Goal: Task Accomplishment & Management: Manage account settings

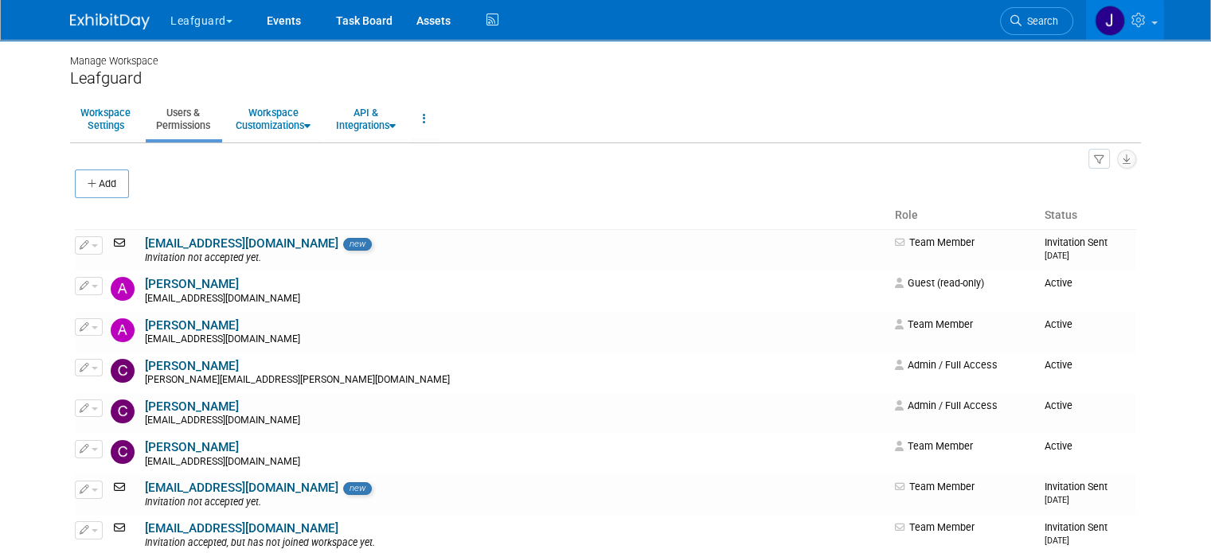
click at [105, 9] on link at bounding box center [119, 13] width 99 height 13
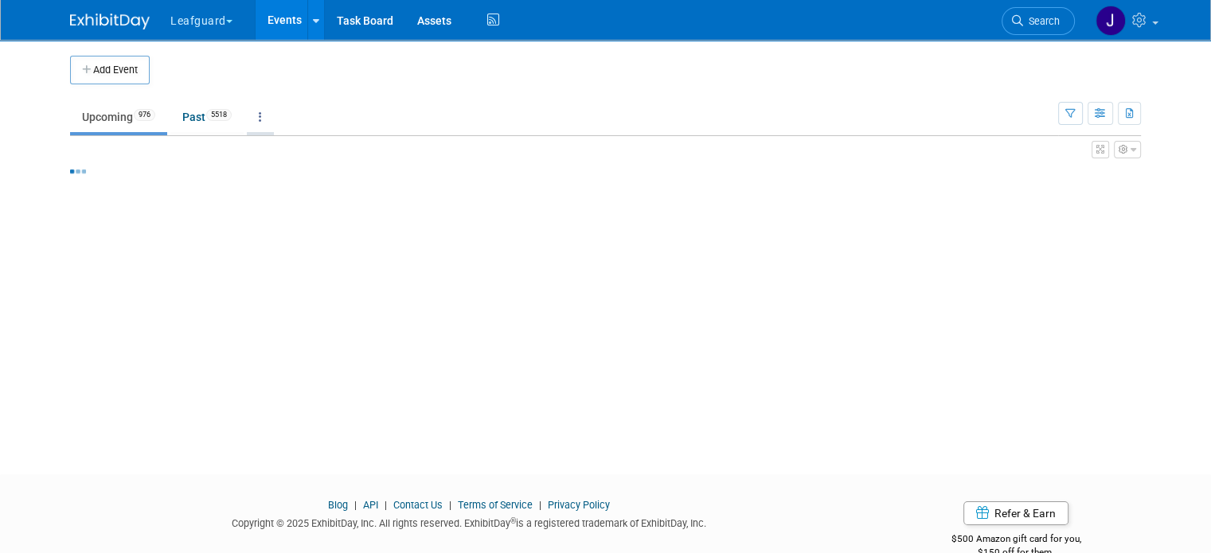
click at [259, 119] on icon at bounding box center [260, 116] width 3 height 11
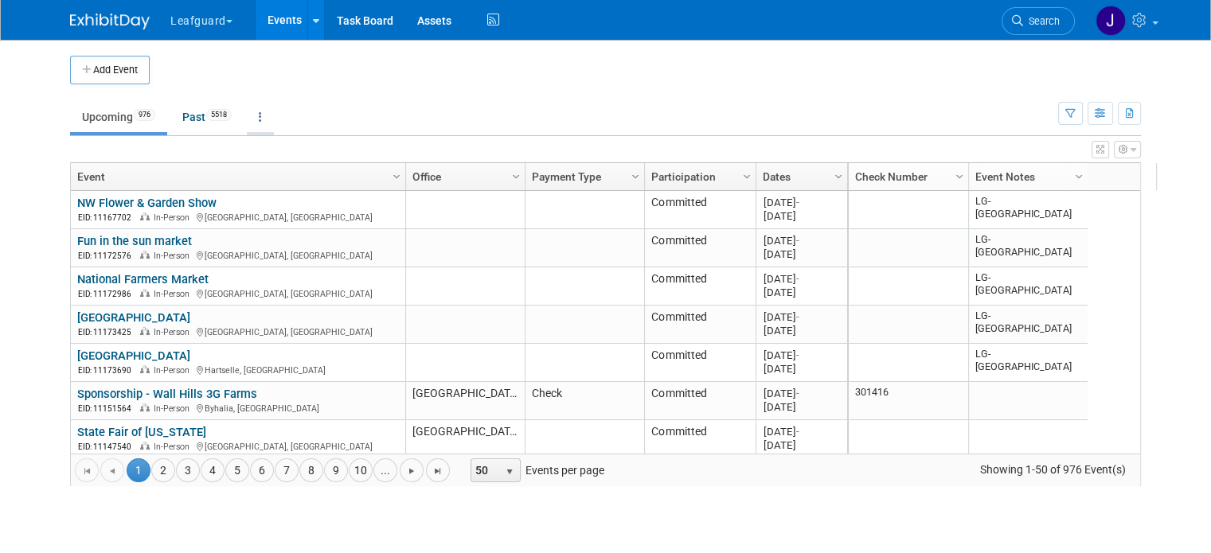
click at [258, 119] on link at bounding box center [260, 117] width 27 height 30
click at [299, 157] on span "Past and Upcoming" at bounding box center [310, 161] width 95 height 13
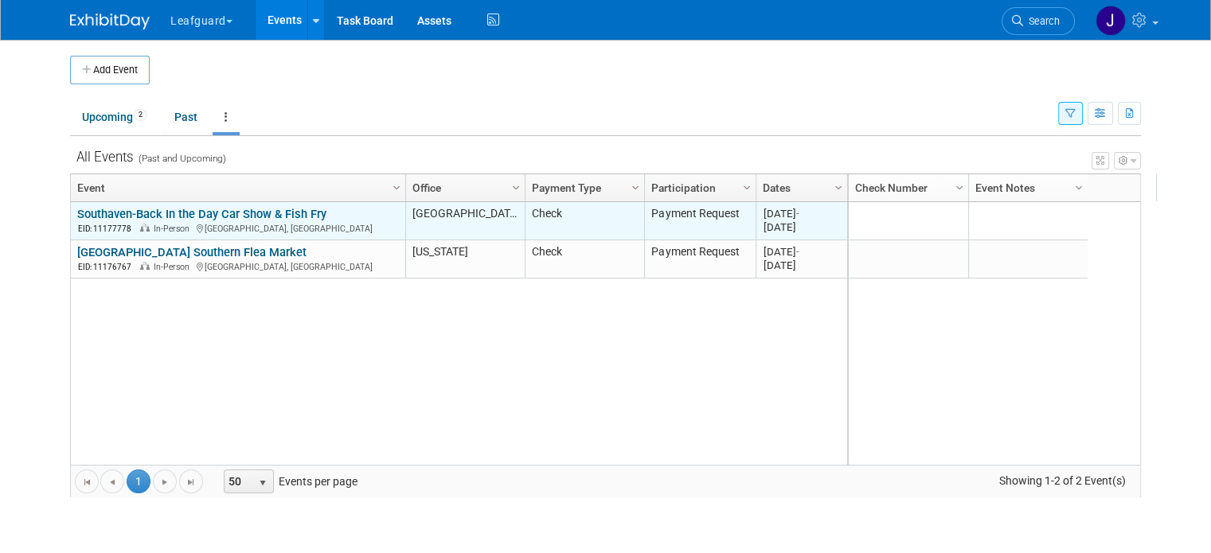
click at [169, 215] on link "Southaven-Back In the Day Car Show & Fish Fry" at bounding box center [201, 214] width 249 height 14
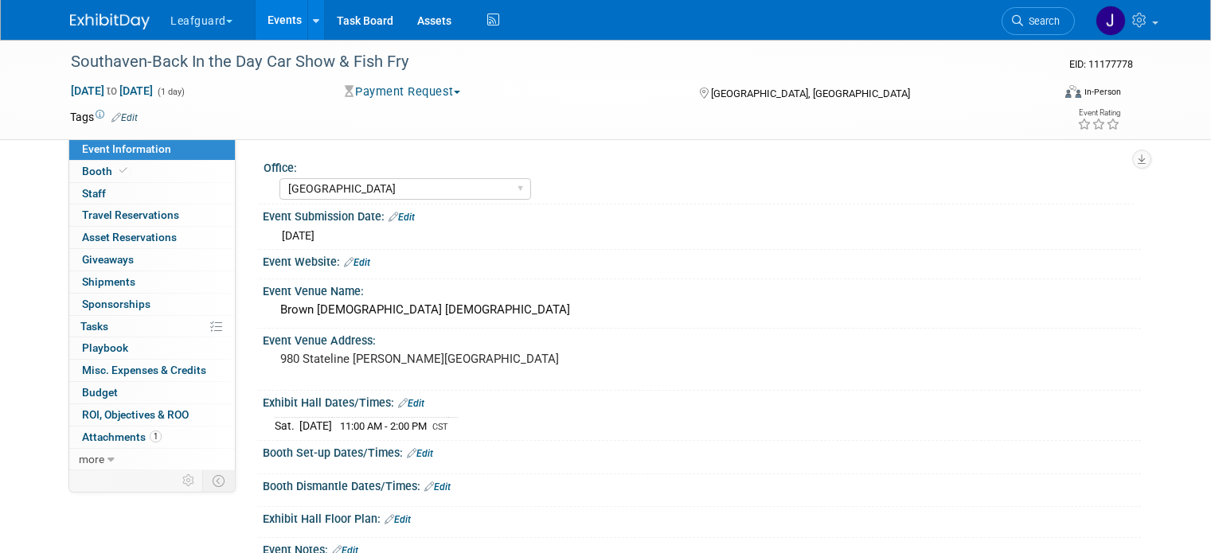
select select "[GEOGRAPHIC_DATA]"
select select "No"
select select "Check"
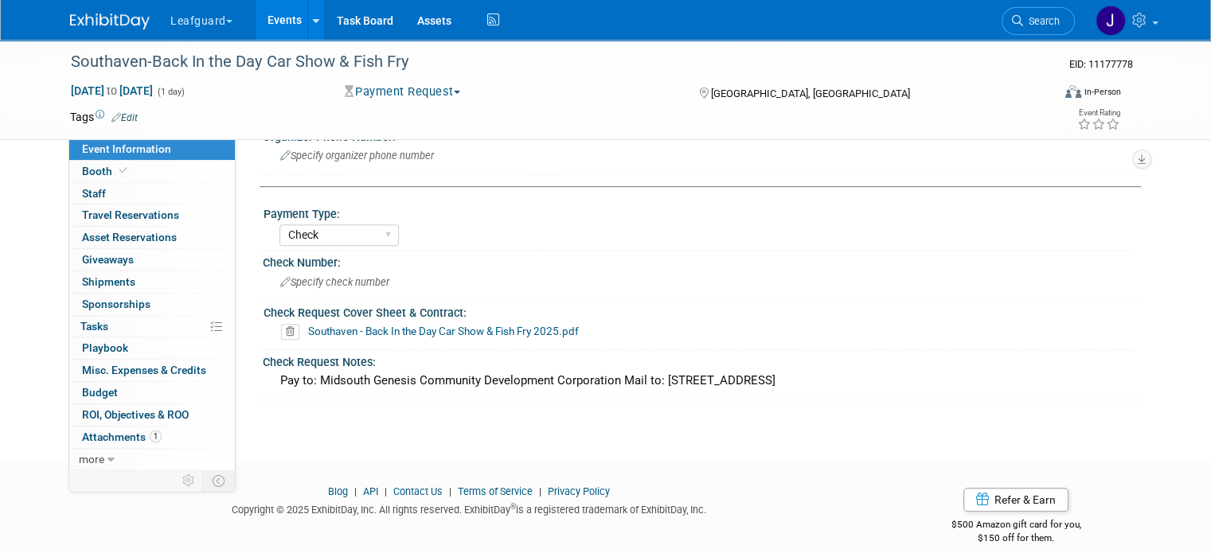
scroll to position [690, 0]
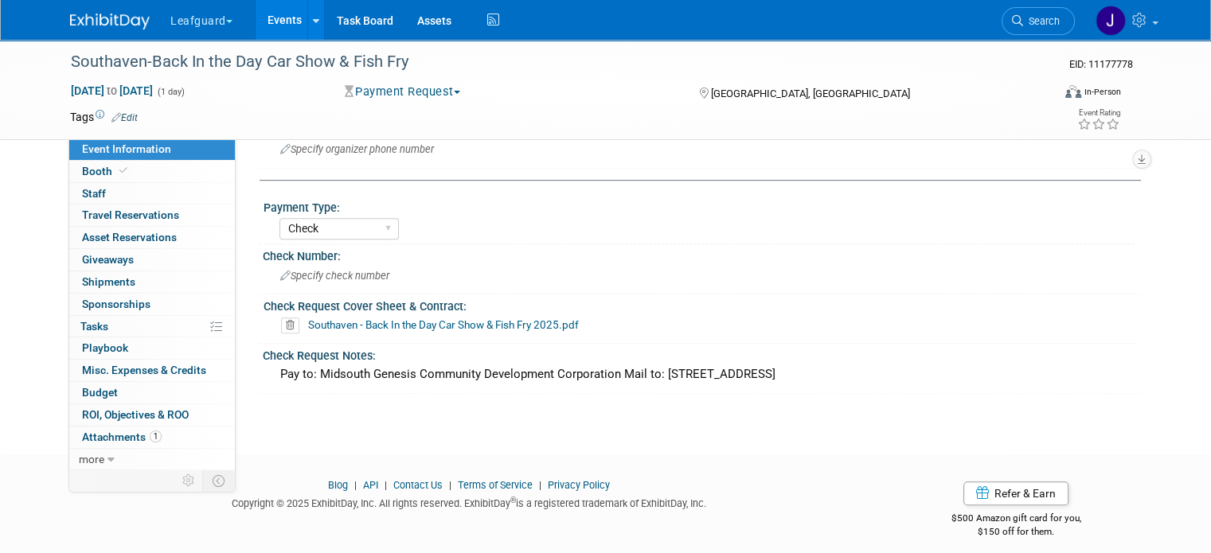
click at [419, 319] on link "Southaven - Back In the Day Car Show & Fish Fry 2025.pdf" at bounding box center [443, 325] width 271 height 13
click at [70, 0] on div at bounding box center [119, 14] width 99 height 29
click at [71, 14] on img at bounding box center [110, 22] width 80 height 16
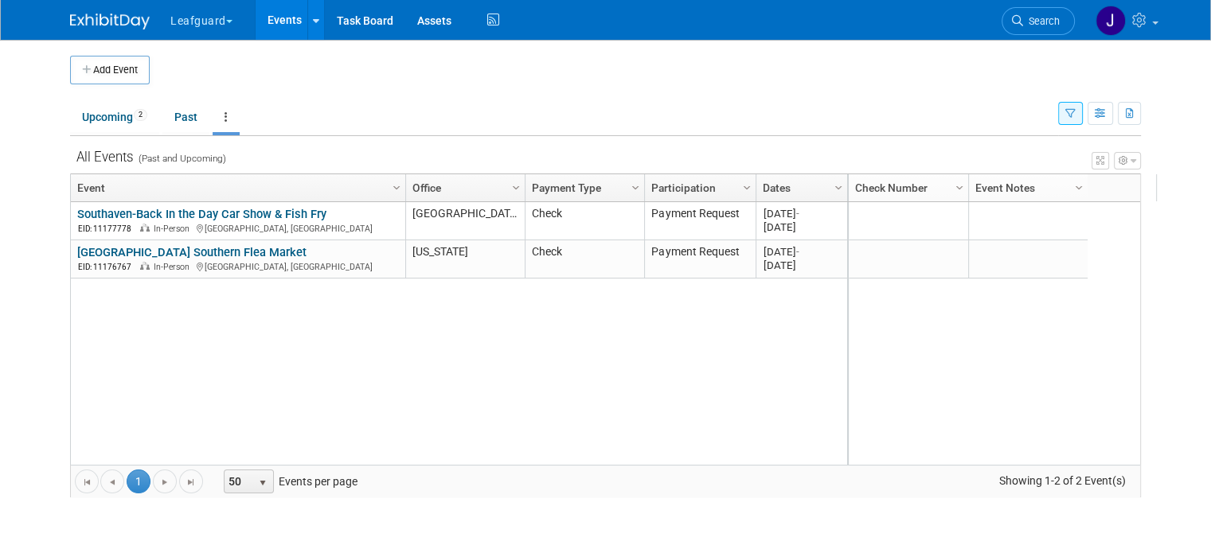
click at [169, 248] on link "[GEOGRAPHIC_DATA] Southern Flea Market" at bounding box center [191, 252] width 229 height 14
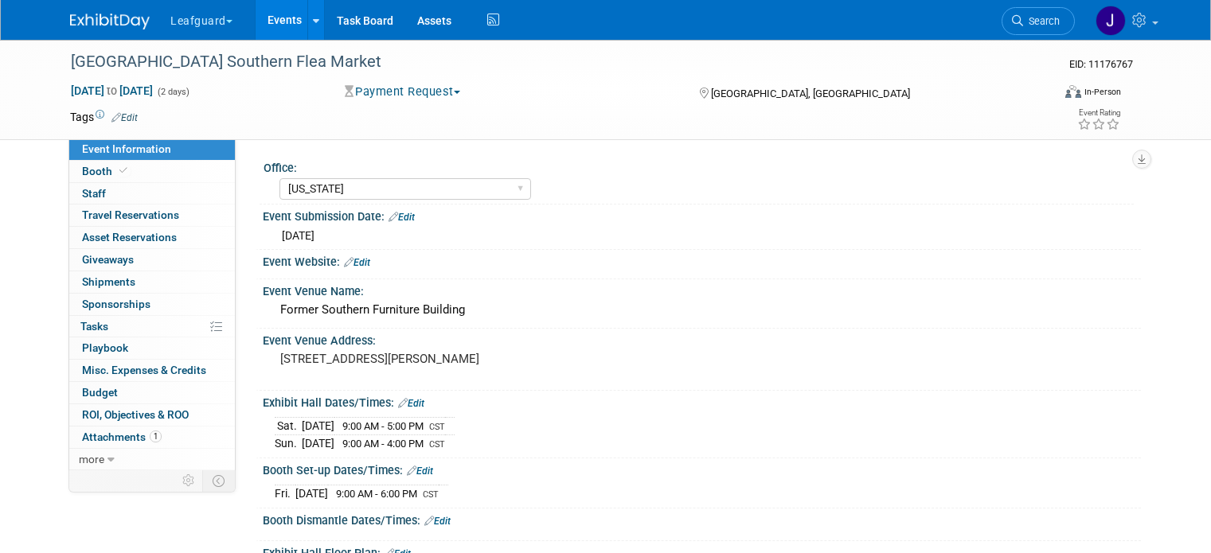
select select "[US_STATE]"
select select "No"
select select "Check"
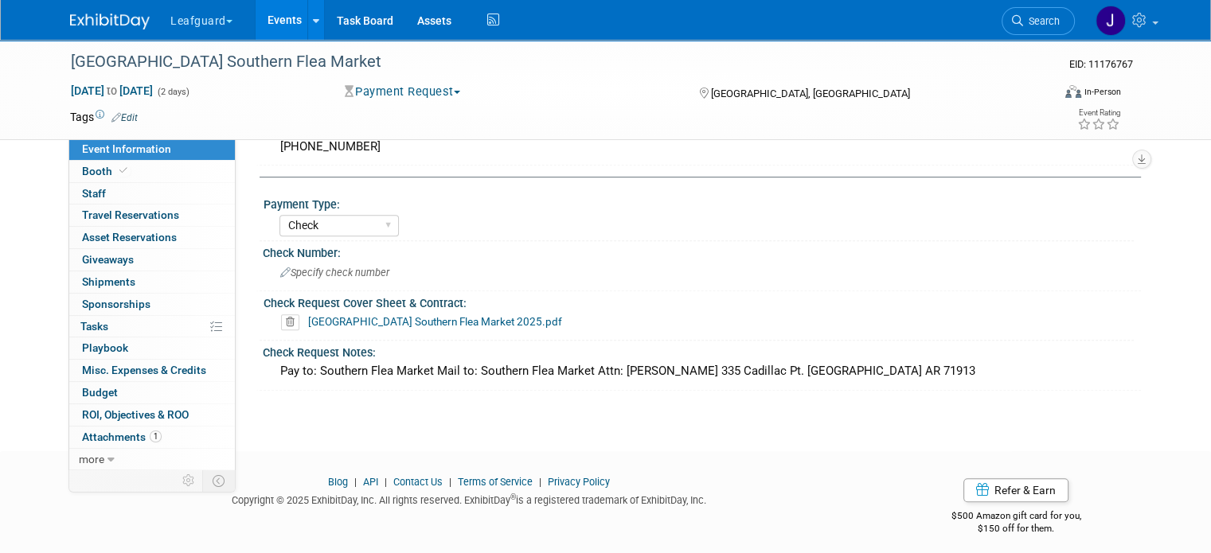
click at [404, 315] on link "Jacksonville Southern Flea Market 2025.pdf" at bounding box center [435, 321] width 254 height 13
click at [96, 16] on img at bounding box center [110, 22] width 80 height 16
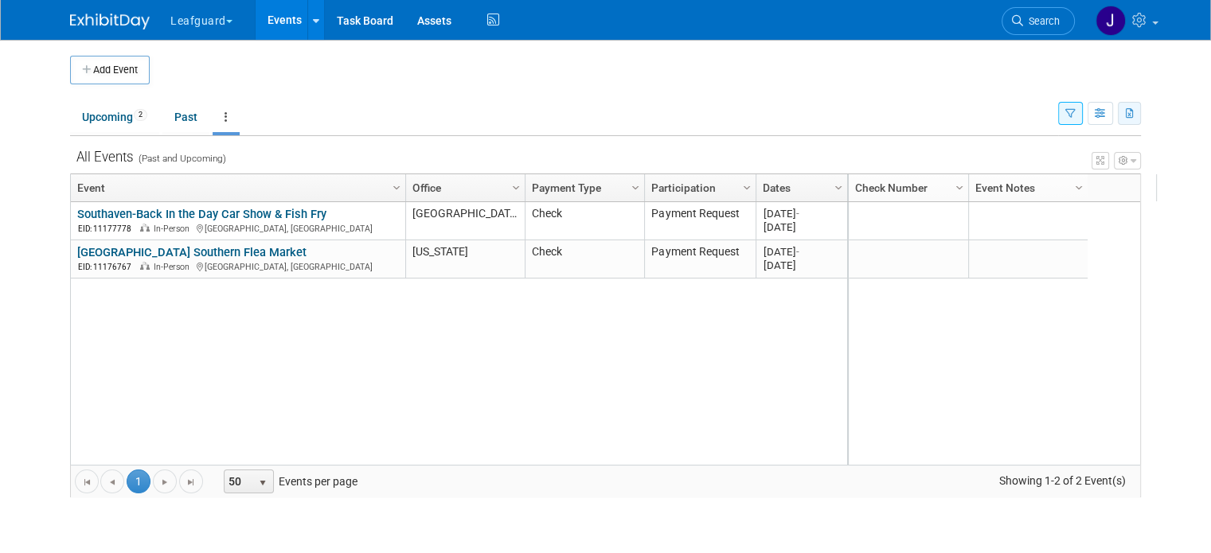
click at [1135, 115] on icon "button" at bounding box center [1130, 114] width 9 height 10
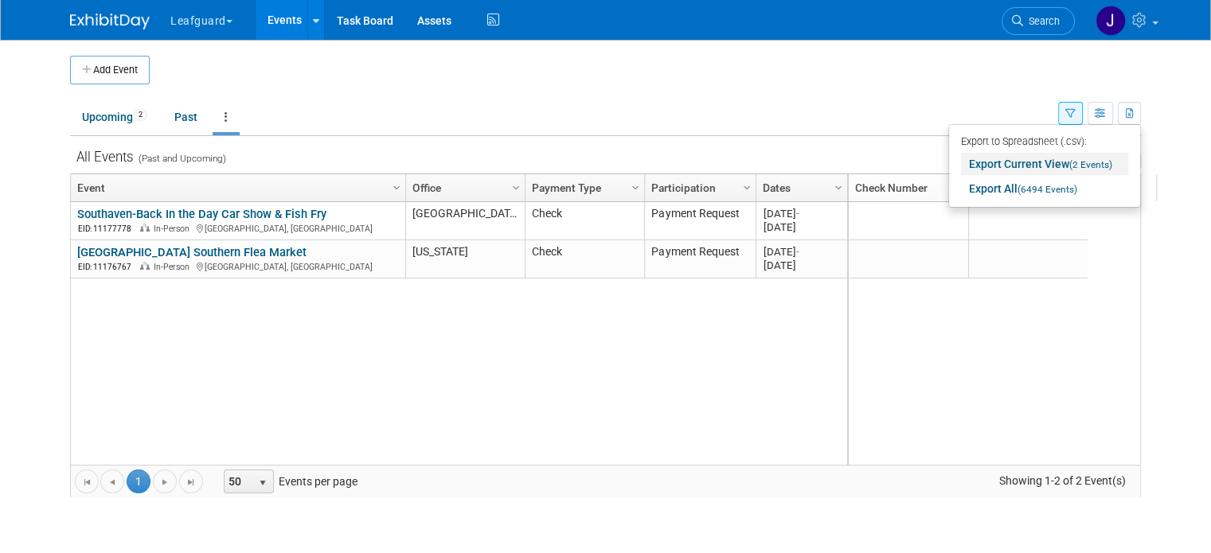
click at [1086, 165] on span "(2 Events)" at bounding box center [1090, 164] width 43 height 11
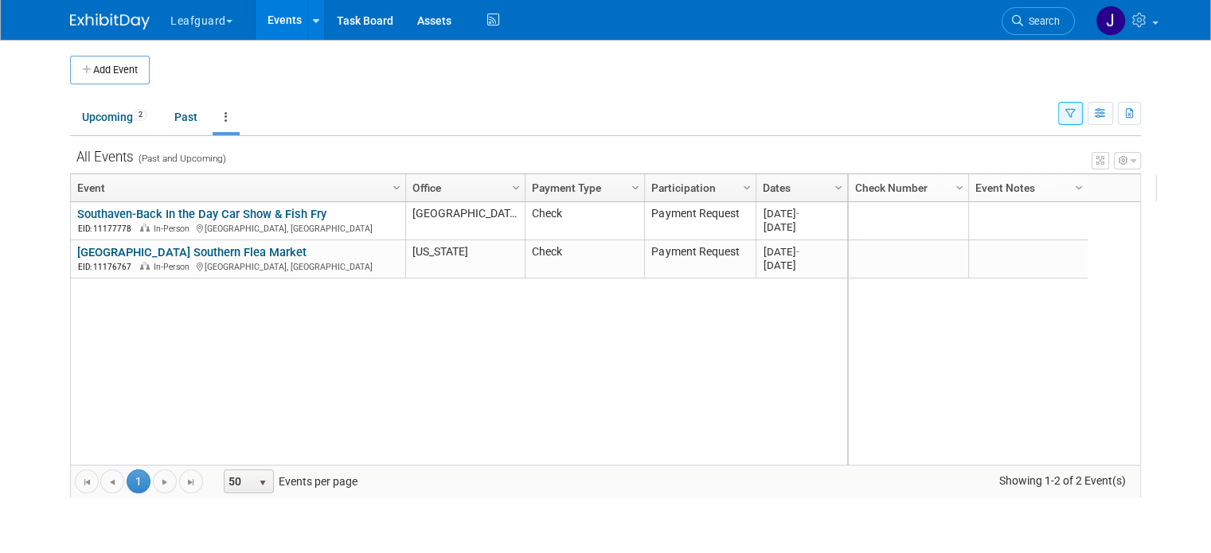
click at [206, 215] on link "Southaven-Back In the Day Car Show & Fish Fry" at bounding box center [201, 214] width 249 height 14
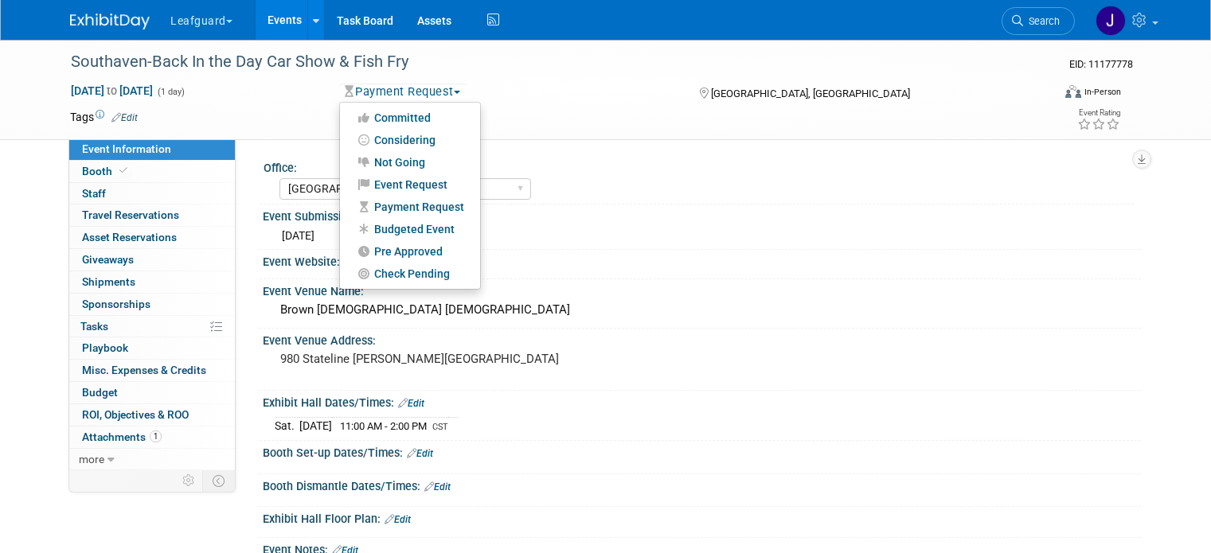
select select "[GEOGRAPHIC_DATA]"
select select "No"
select select "Check"
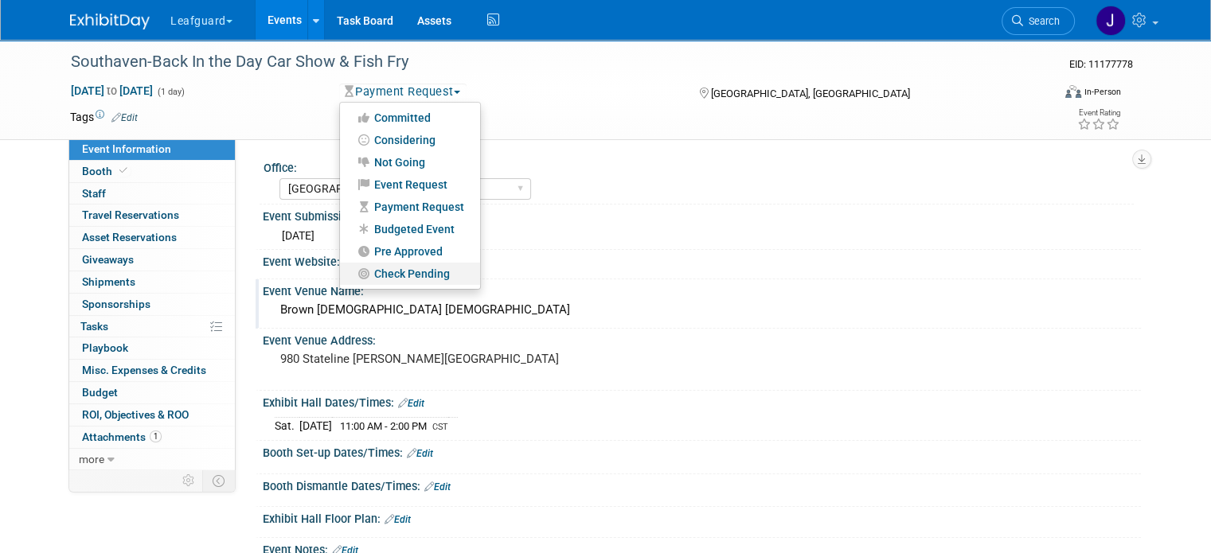
click at [394, 282] on link "Check Pending" at bounding box center [410, 274] width 140 height 22
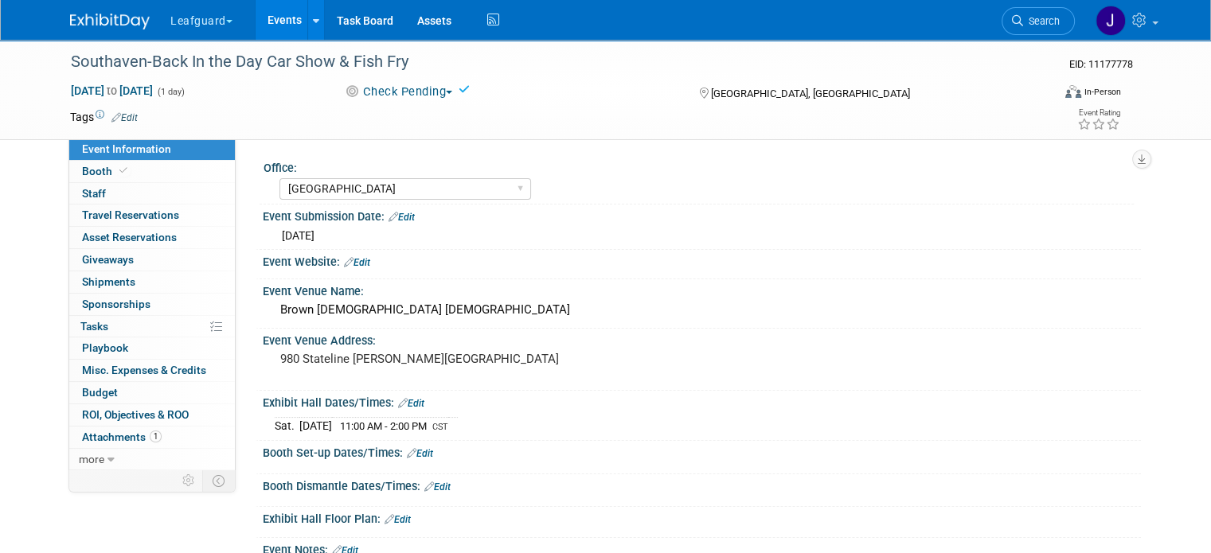
click at [108, 22] on img at bounding box center [110, 22] width 80 height 16
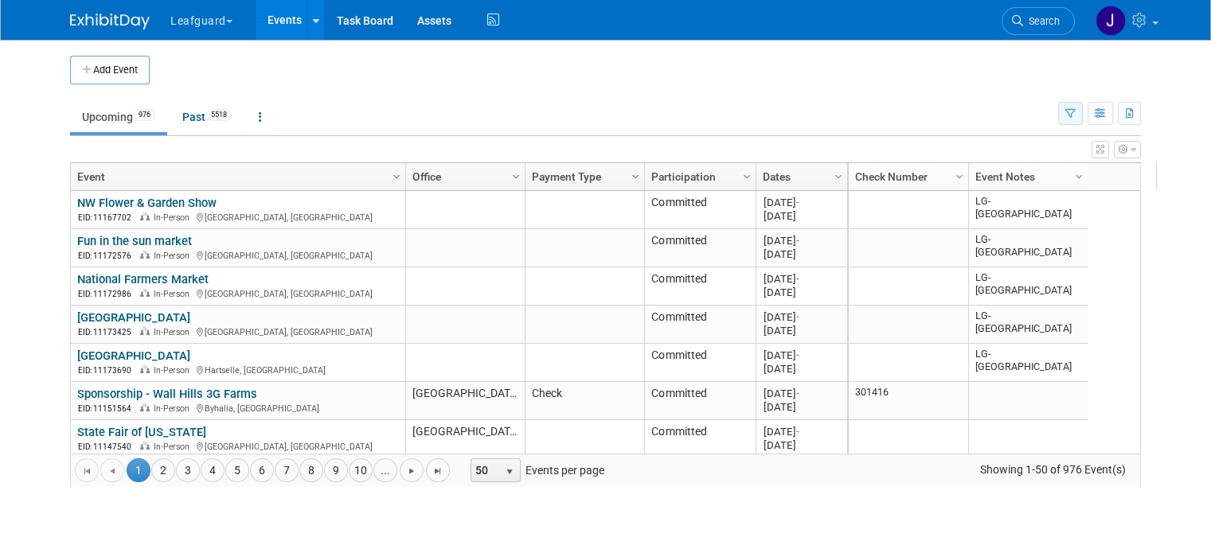
click at [1076, 113] on icon "button" at bounding box center [1071, 114] width 10 height 10
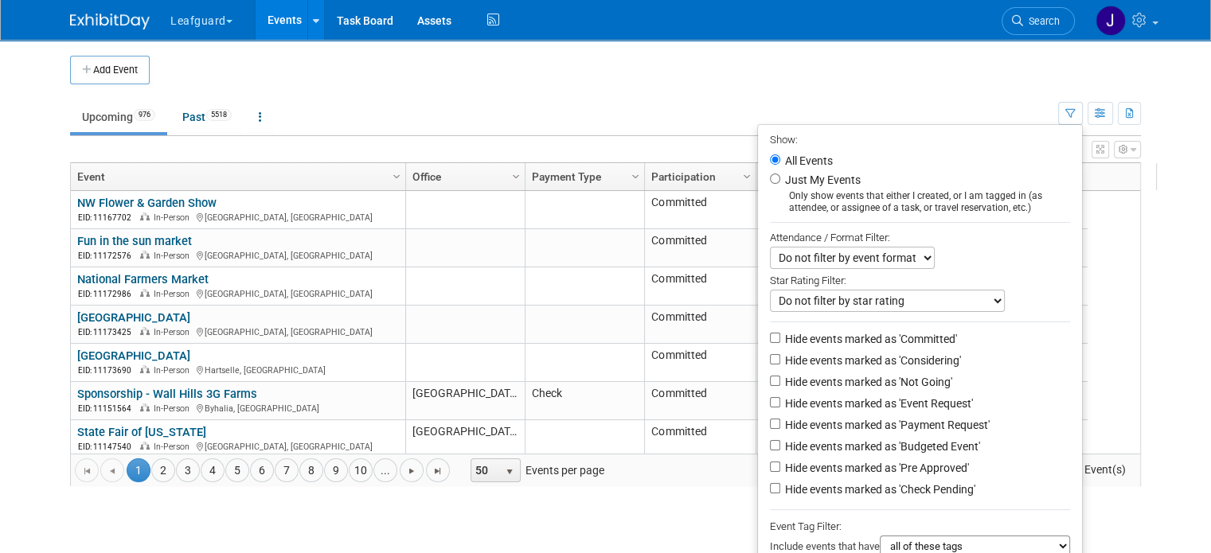
click at [881, 338] on label "Hide events marked as 'Committed'" at bounding box center [869, 339] width 175 height 16
click at [780, 338] on input "Hide events marked as 'Committed'" at bounding box center [775, 338] width 10 height 10
checkbox input "true"
click at [890, 350] on ul "Show: All Events Just My Events Only show events that either I created, or I am…" at bounding box center [920, 396] width 326 height 545
click at [893, 361] on label "Hide events marked as 'Considering'" at bounding box center [871, 361] width 179 height 16
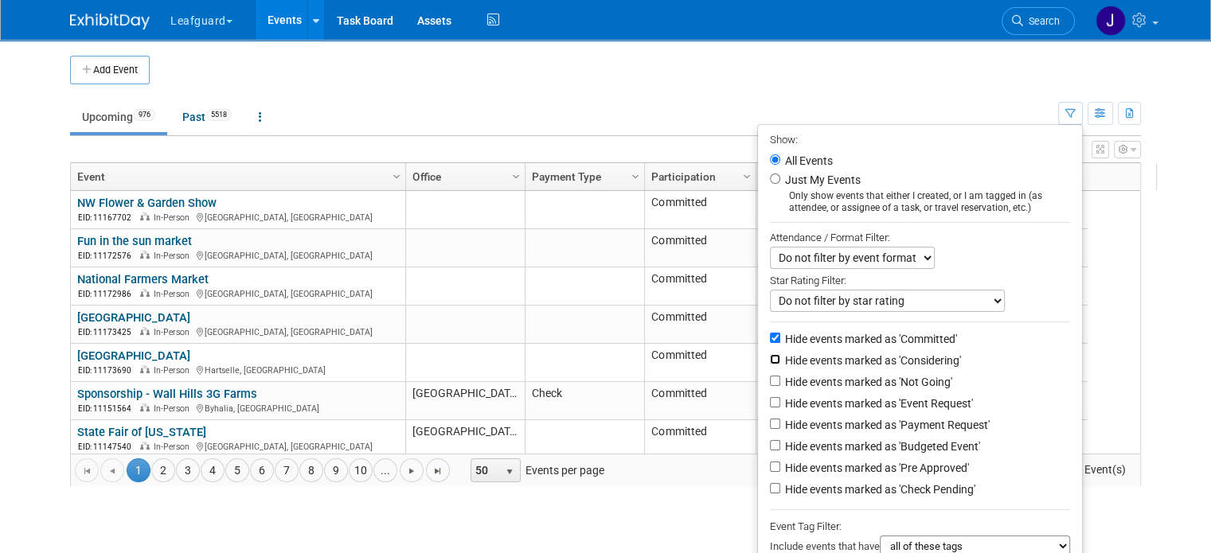
click at [780, 361] on input "Hide events marked as 'Considering'" at bounding box center [775, 359] width 10 height 10
checkbox input "true"
click at [897, 375] on label "Hide events marked as 'Not Going'" at bounding box center [867, 382] width 170 height 16
click at [900, 396] on label "Hide events marked as 'Event Request'" at bounding box center [877, 404] width 191 height 16
click at [780, 397] on input "Hide events marked as 'Event Request'" at bounding box center [775, 402] width 10 height 10
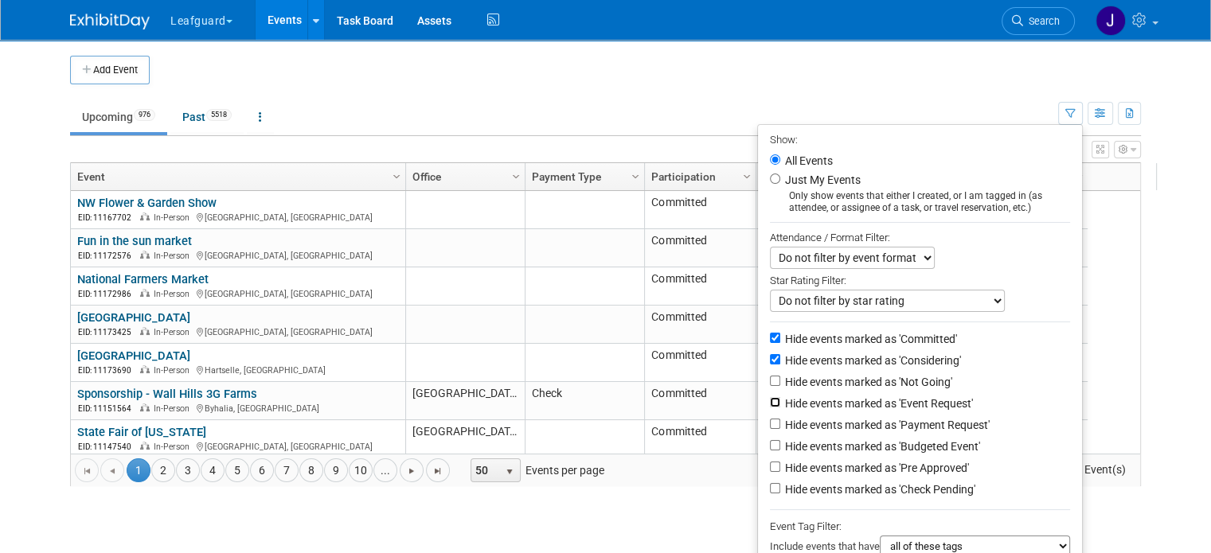
checkbox input "true"
click at [888, 374] on label "Hide events marked as 'Not Going'" at bounding box center [867, 382] width 170 height 16
click at [780, 376] on input "Hide events marked as 'Not Going'" at bounding box center [775, 381] width 10 height 10
checkbox input "true"
click at [902, 417] on label "Hide events marked as 'Payment Request'" at bounding box center [886, 425] width 208 height 16
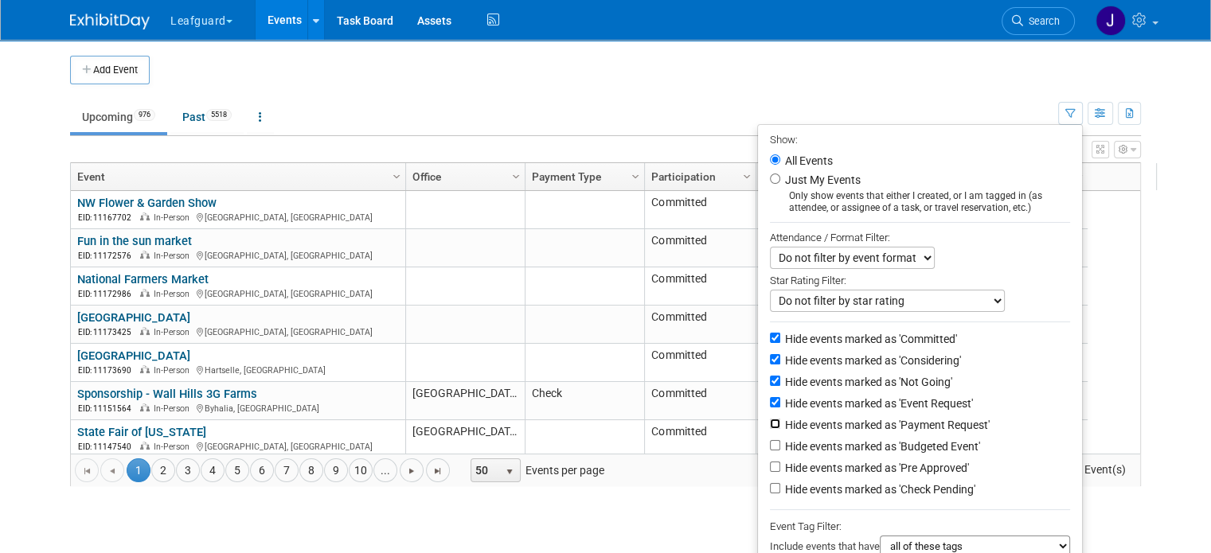
click at [780, 419] on input "Hide events marked as 'Payment Request'" at bounding box center [775, 424] width 10 height 10
checkbox input "true"
click at [903, 439] on label "Hide events marked as 'Budgeted Event'" at bounding box center [881, 447] width 198 height 16
click at [780, 440] on input "Hide events marked as 'Budgeted Event'" at bounding box center [775, 445] width 10 height 10
checkbox input "true"
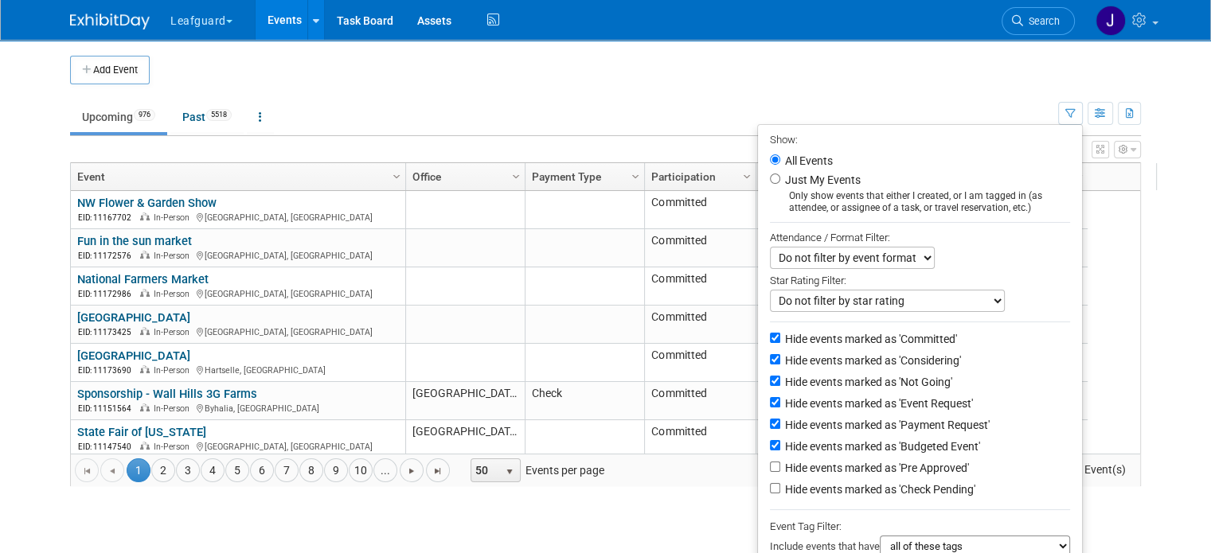
click at [922, 428] on label "Hide events marked as 'Payment Request'" at bounding box center [886, 425] width 208 height 16
click at [780, 428] on input "Hide events marked as 'Payment Request'" at bounding box center [775, 424] width 10 height 10
checkbox input "false"
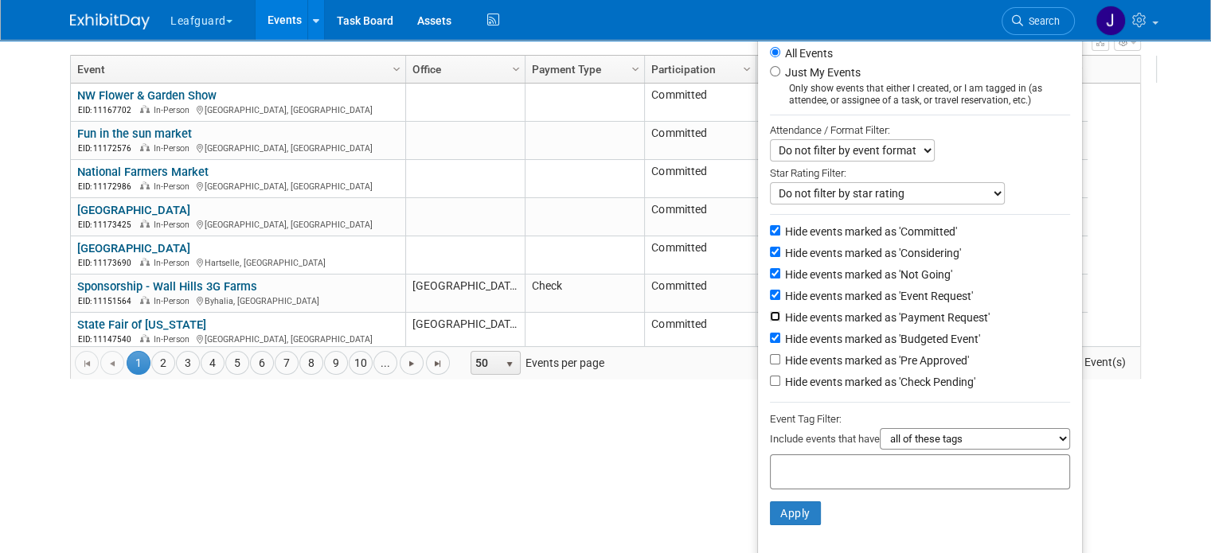
scroll to position [112, 0]
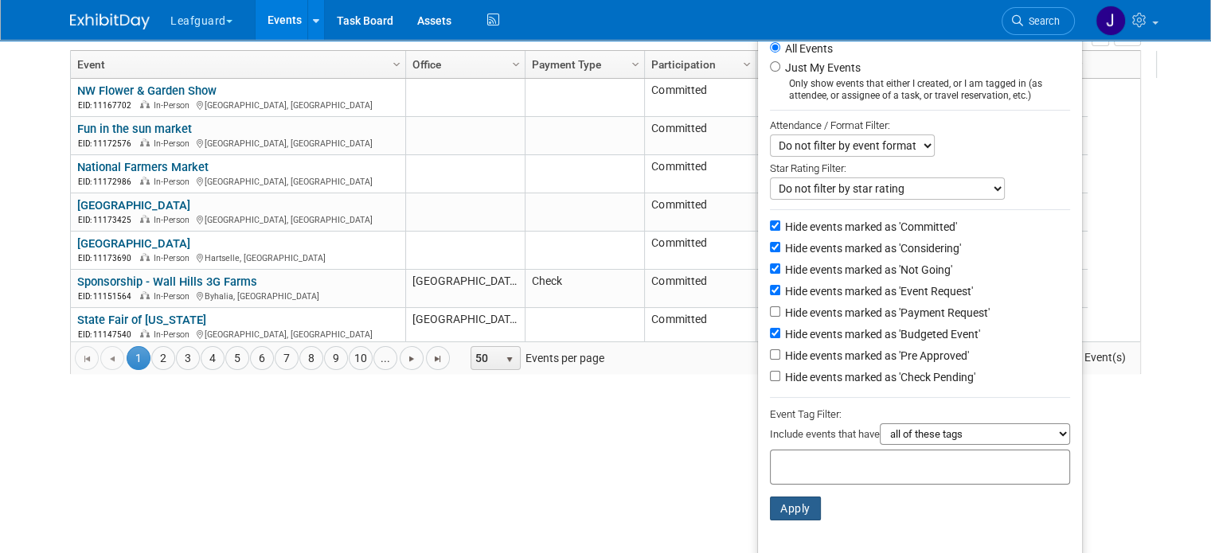
click at [784, 506] on button "Apply" at bounding box center [795, 509] width 51 height 24
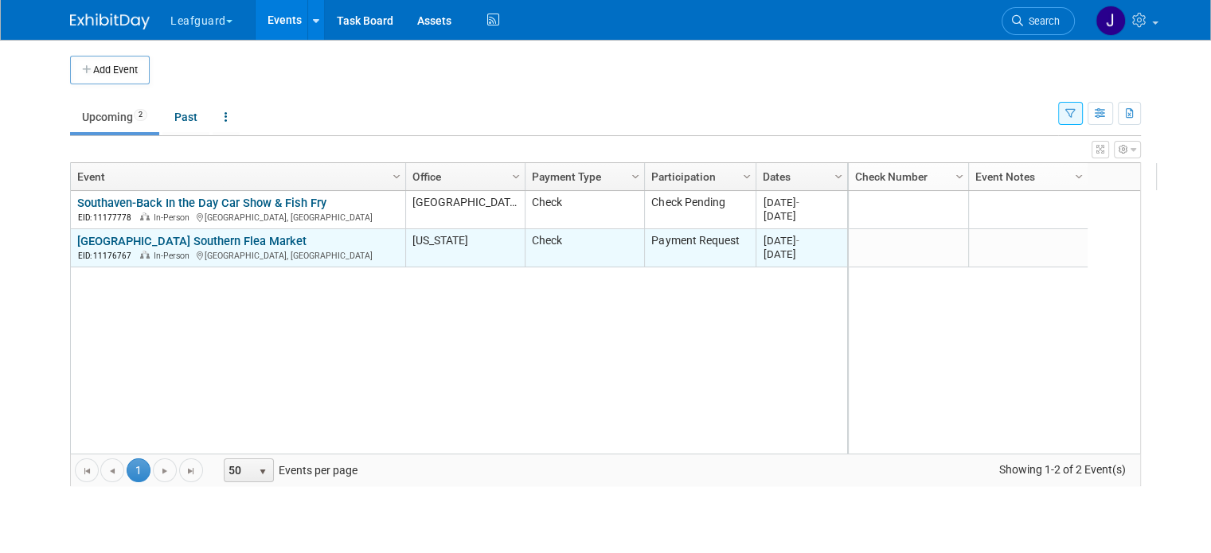
click at [209, 237] on link "[GEOGRAPHIC_DATA] Southern Flea Market" at bounding box center [191, 241] width 229 height 14
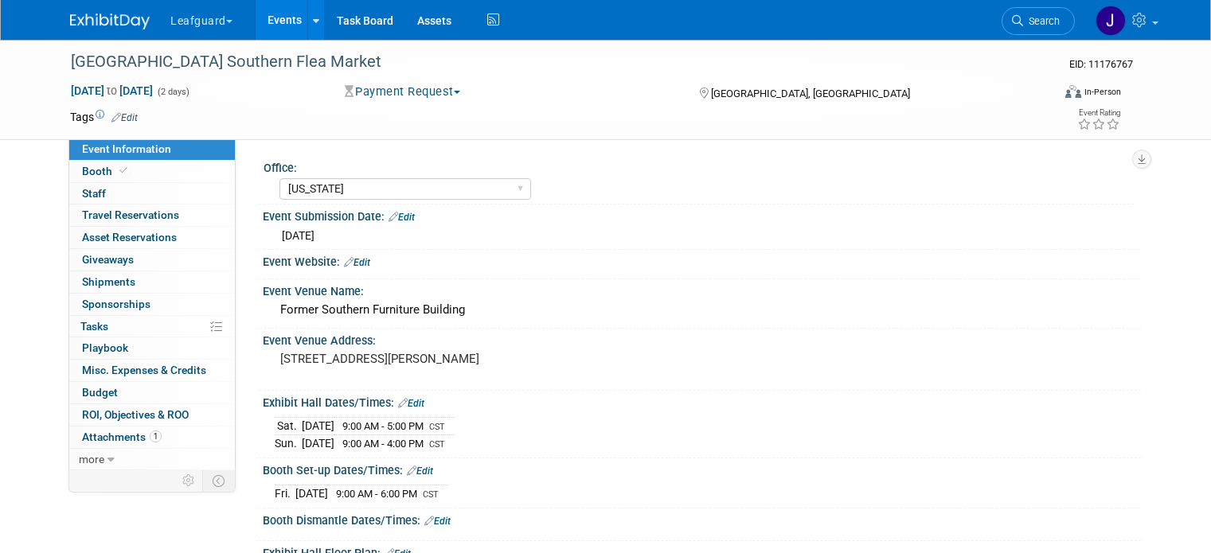
select select "[US_STATE]"
select select "No"
select select "Check"
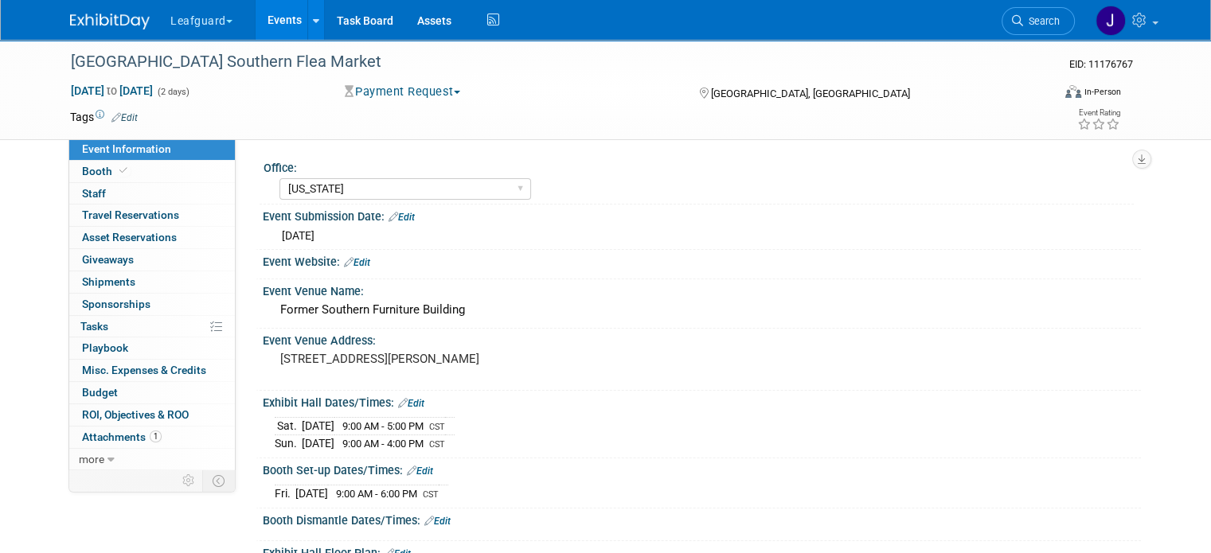
click at [395, 100] on div "[DATE] to [DATE] (2 days) [DATE] to [DATE] Payment Request Committed Considerin…" at bounding box center [595, 95] width 1075 height 24
click at [405, 92] on button "Payment Request" at bounding box center [402, 92] width 127 height 17
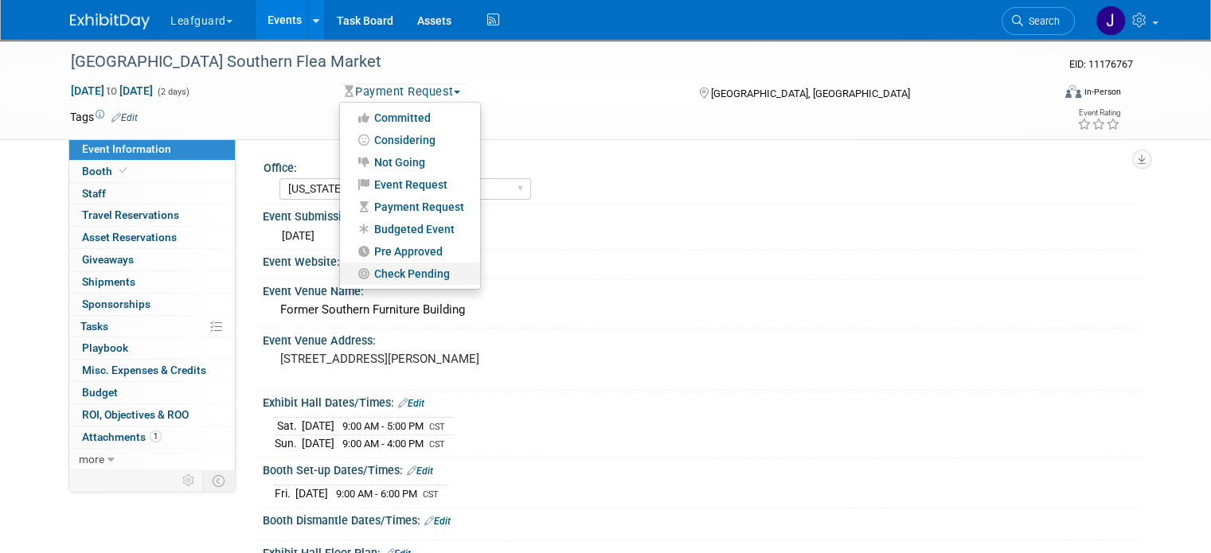
click at [397, 271] on link "Check Pending" at bounding box center [410, 274] width 140 height 22
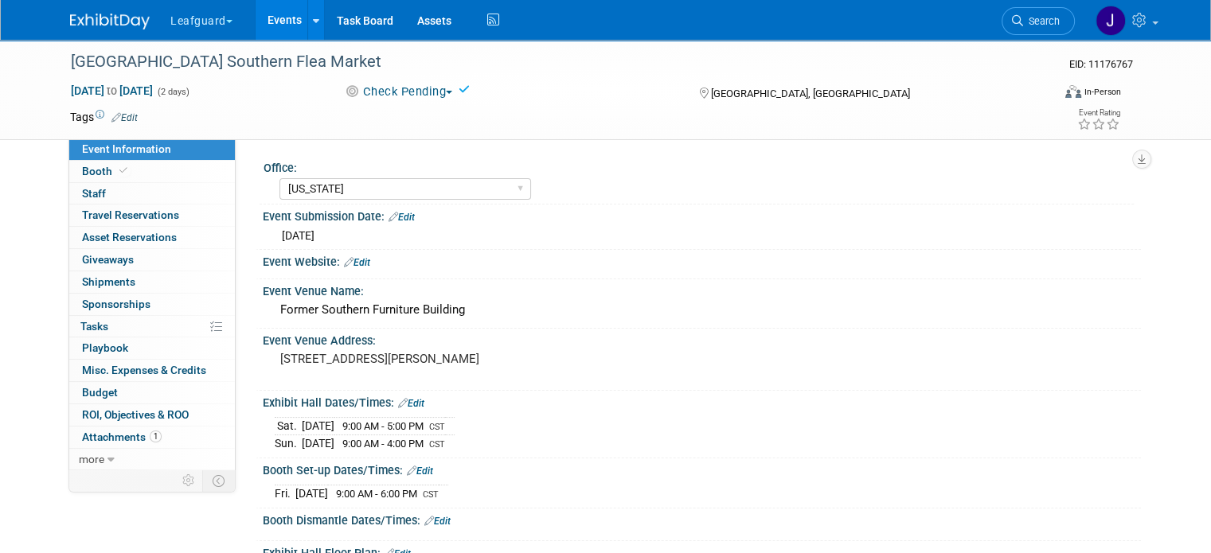
click at [129, 18] on img at bounding box center [110, 22] width 80 height 16
